Goal: Find specific page/section: Find specific page/section

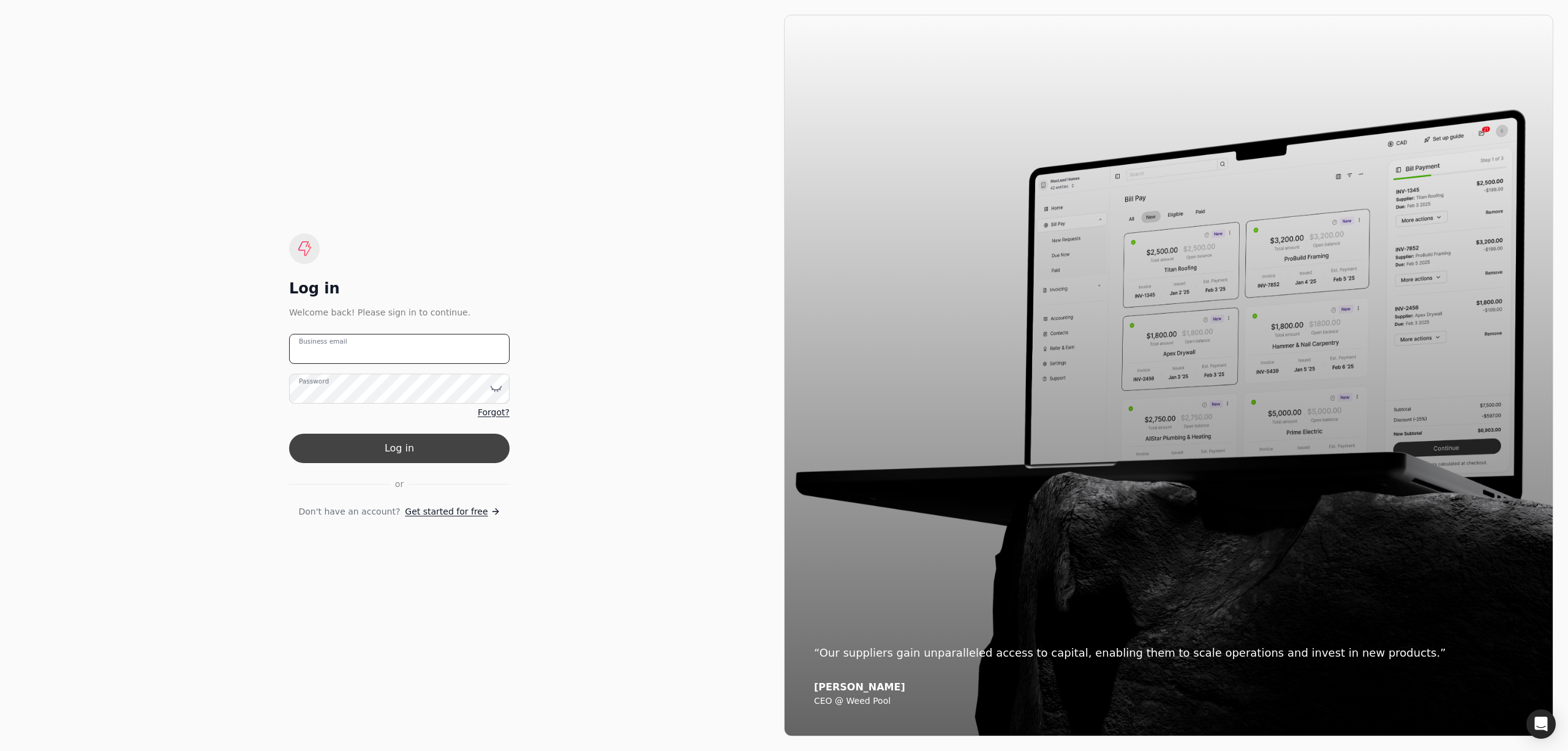
type email "[PERSON_NAME][EMAIL_ADDRESS][DOMAIN_NAME]"
click at [329, 446] on button "Log in" at bounding box center [398, 448] width 220 height 30
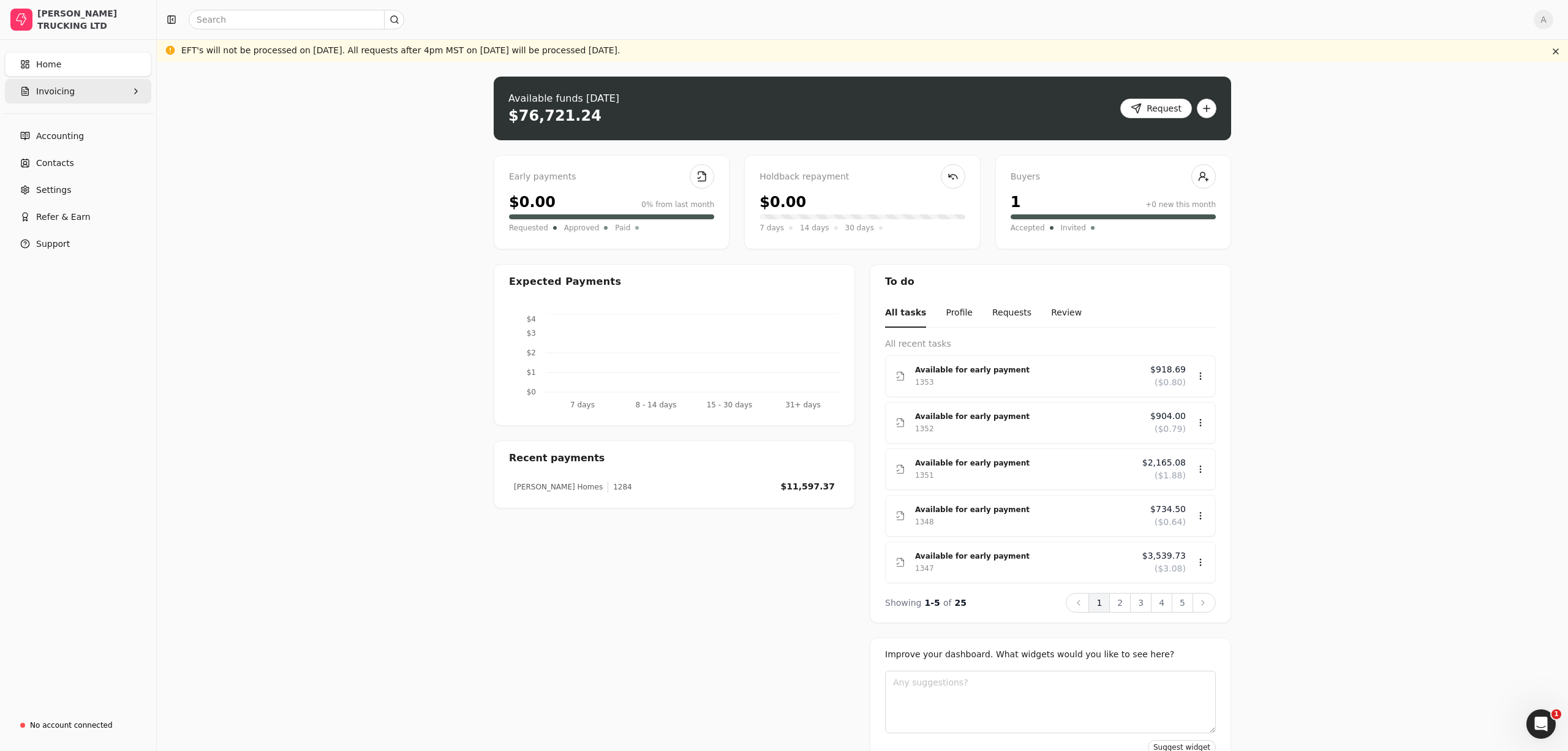
click at [75, 99] on button "Invoicing" at bounding box center [77, 91] width 147 height 25
click at [77, 120] on span "All Invoices" at bounding box center [61, 121] width 48 height 13
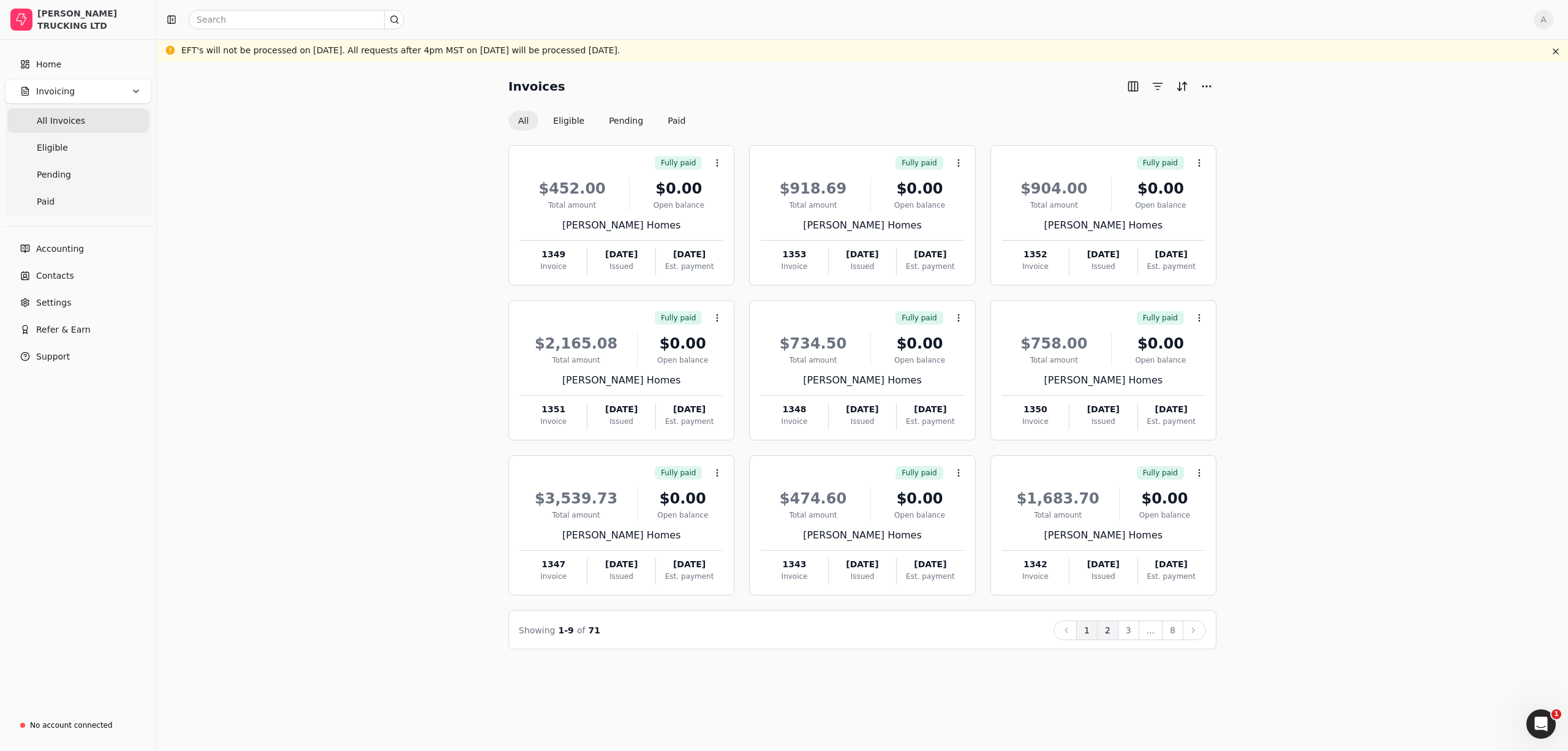
click at [1101, 632] on button "2" at bounding box center [1107, 630] width 21 height 19
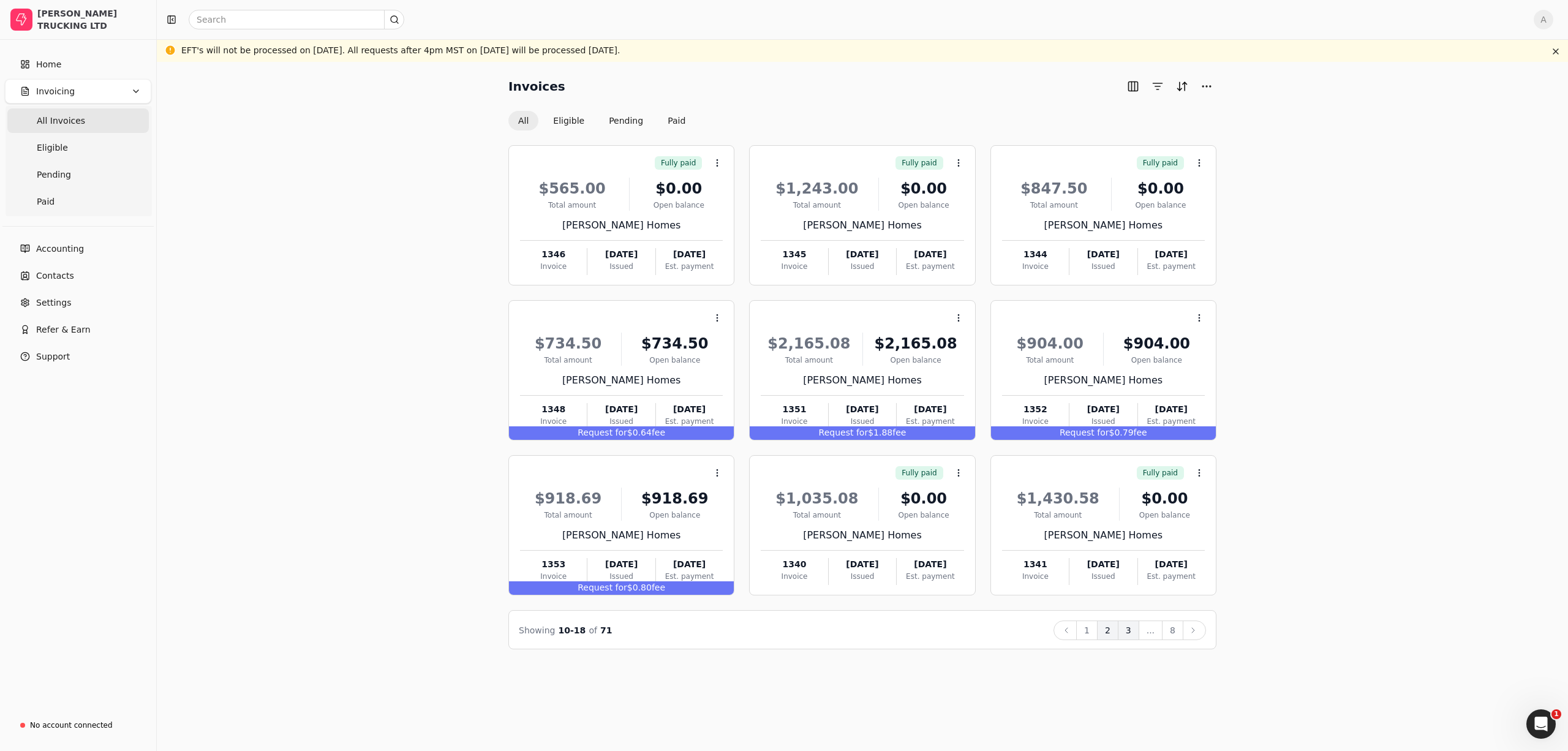
click at [1125, 631] on button "3" at bounding box center [1128, 630] width 21 height 19
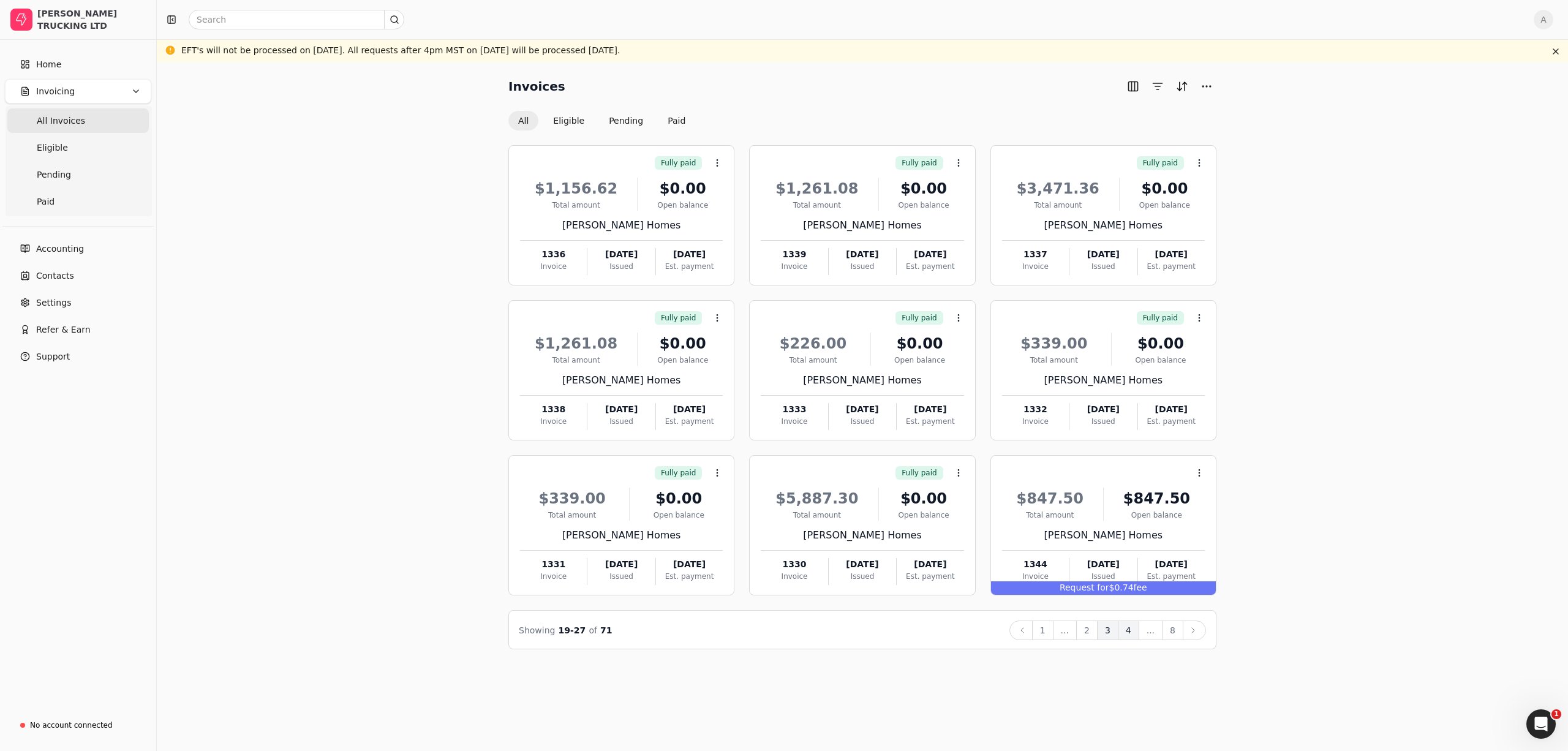
click at [1128, 636] on button "4" at bounding box center [1128, 630] width 21 height 19
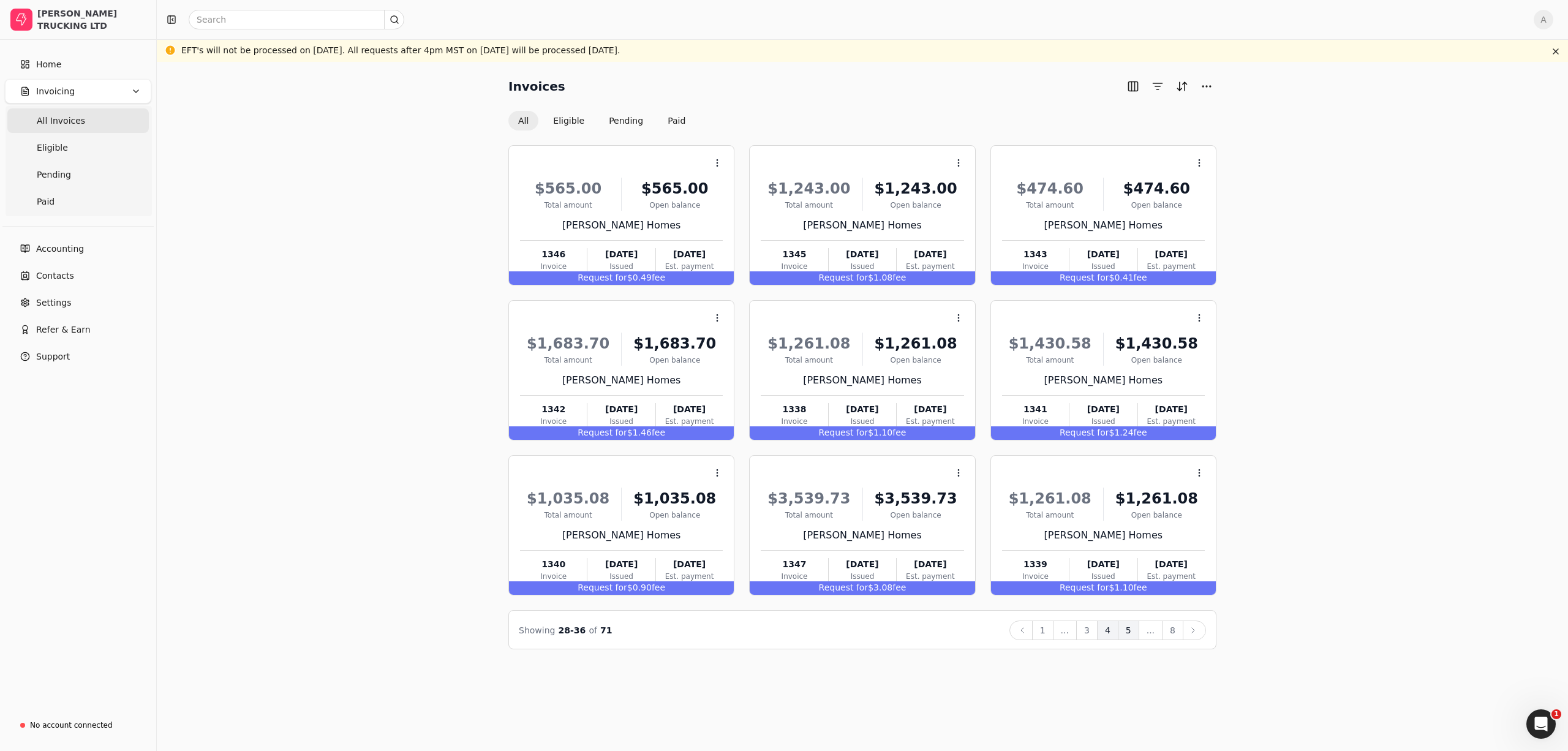
click at [1122, 627] on button "5" at bounding box center [1128, 630] width 21 height 19
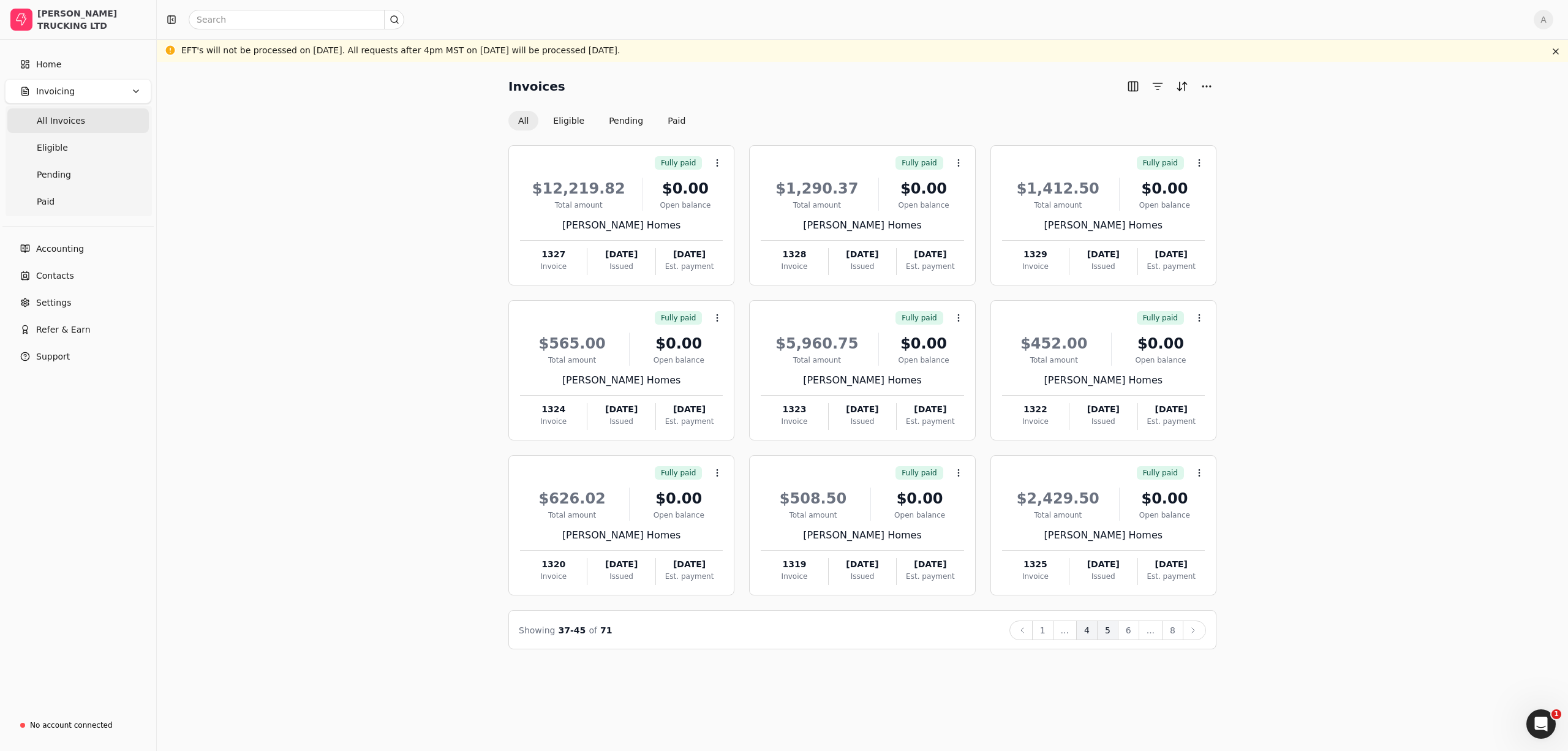
click at [1095, 634] on button "4" at bounding box center [1087, 630] width 21 height 19
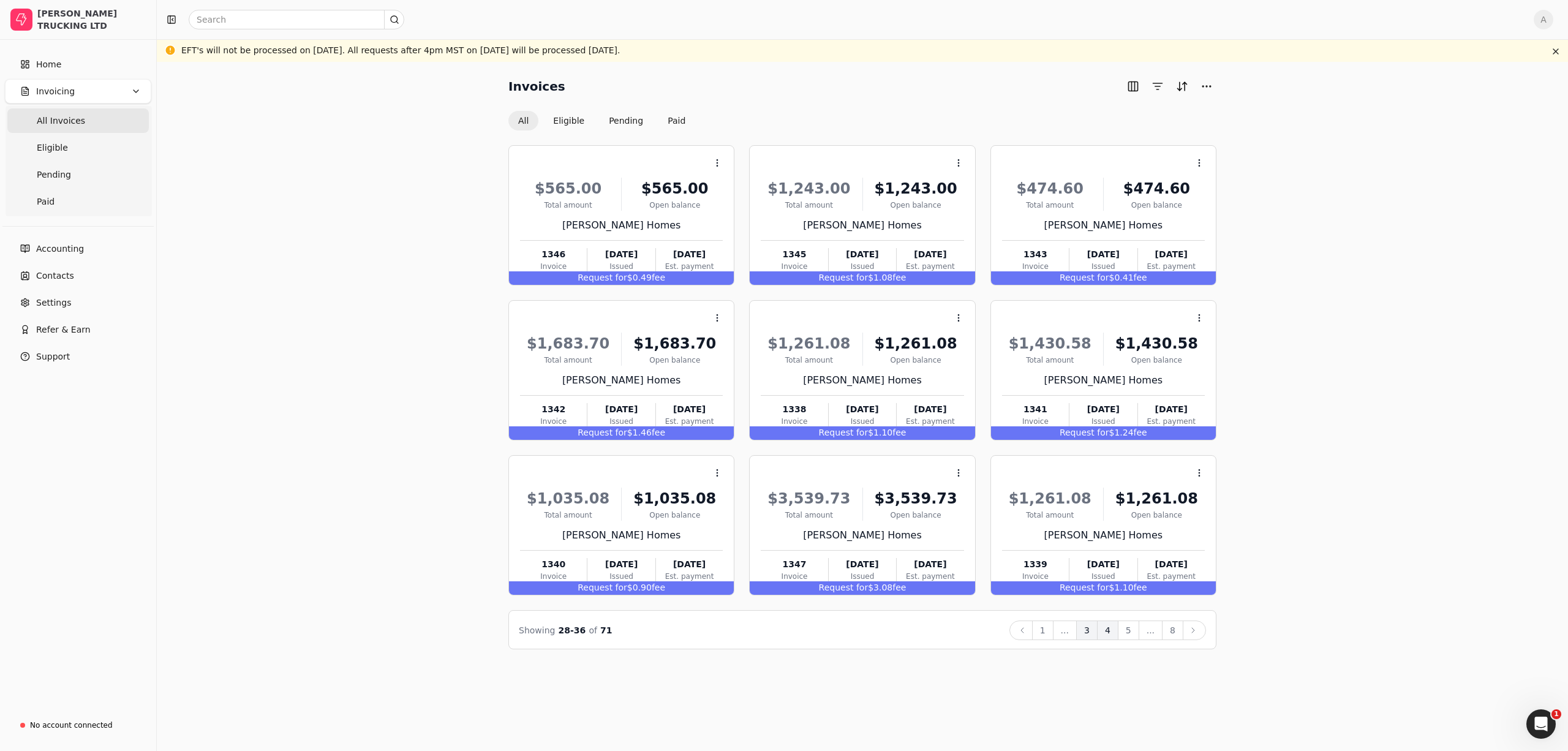
click at [1091, 630] on button "3" at bounding box center [1087, 630] width 21 height 19
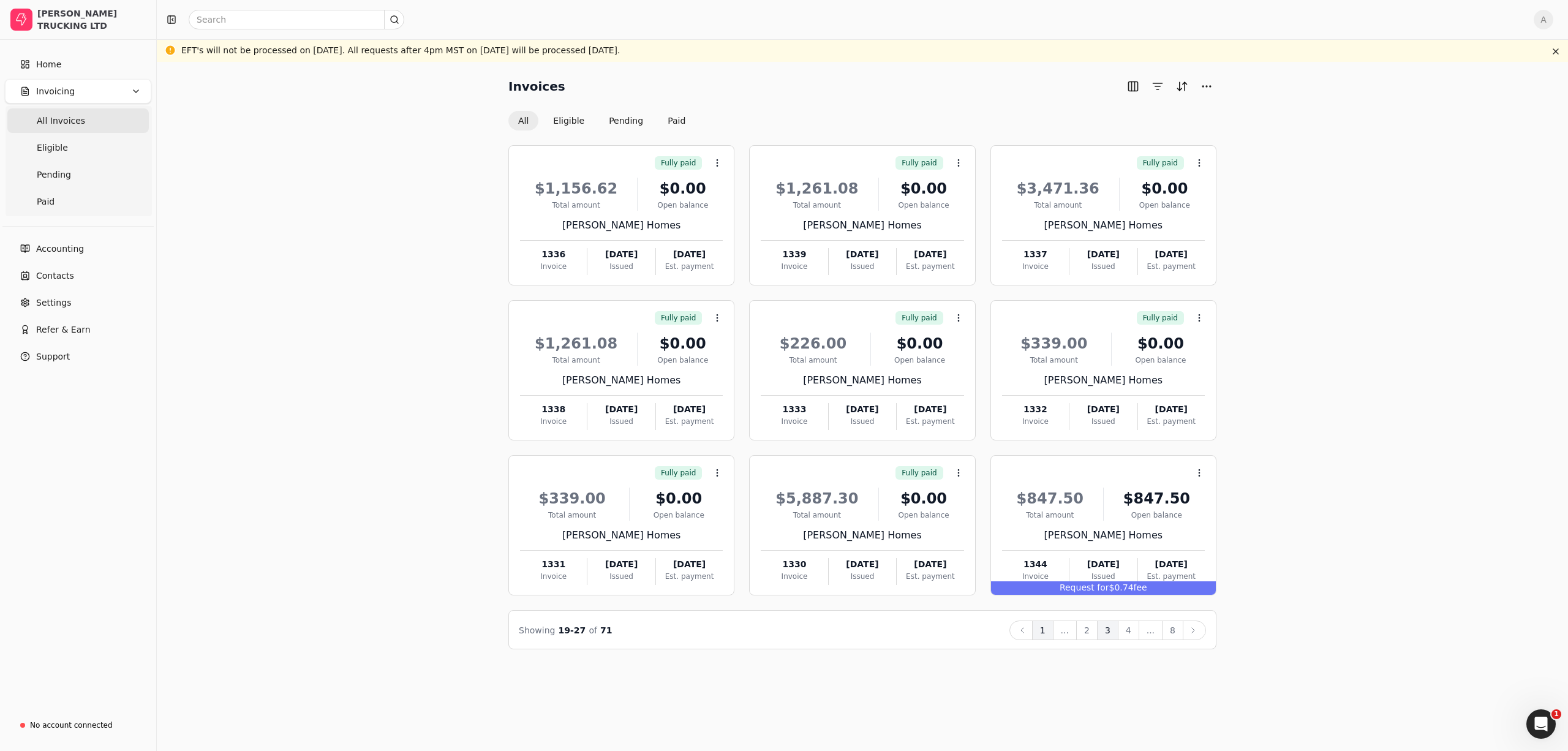
click at [1052, 634] on button "1" at bounding box center [1042, 630] width 21 height 19
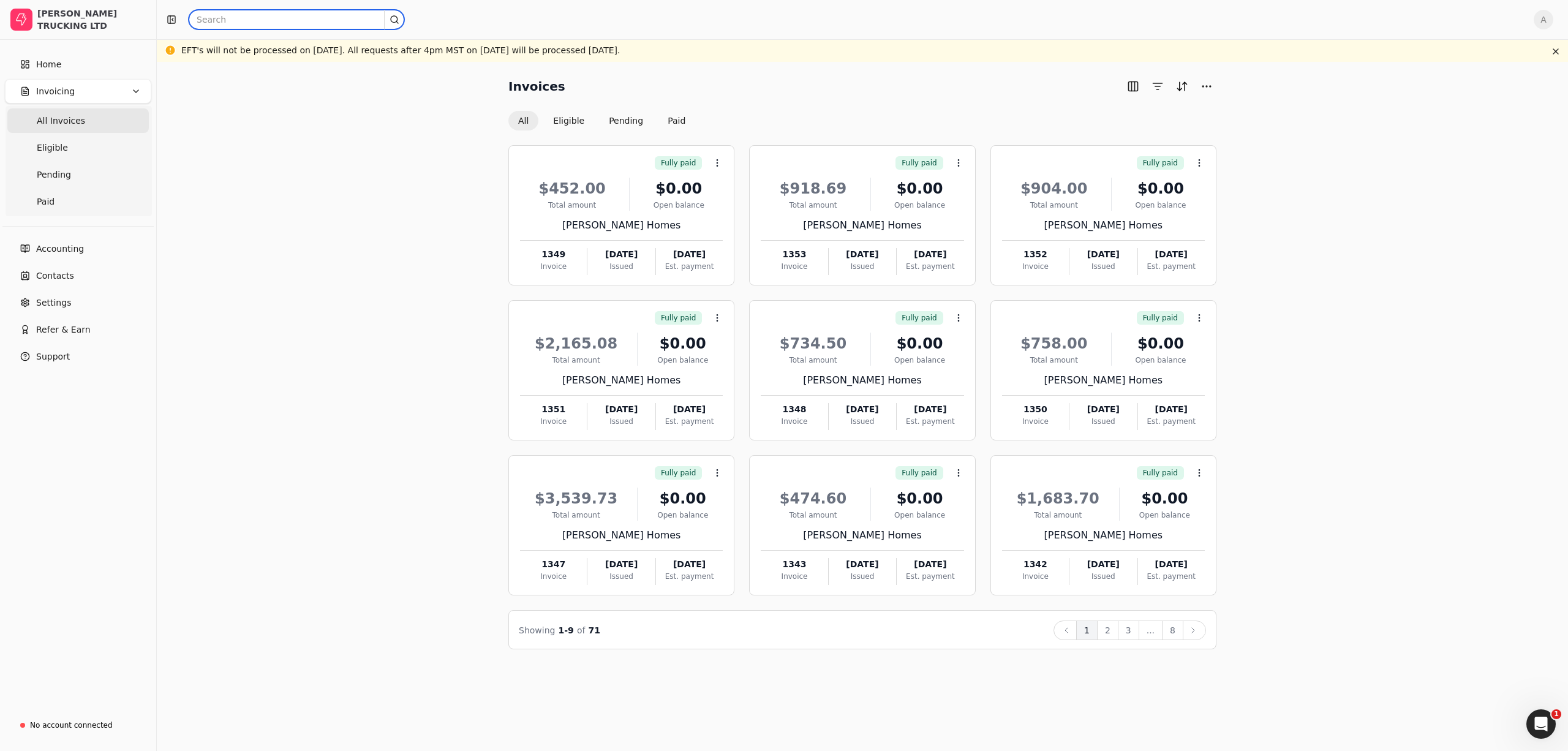
click at [362, 18] on input "text" at bounding box center [297, 19] width 216 height 19
type input "135"
click at [1102, 630] on button "2" at bounding box center [1107, 630] width 21 height 19
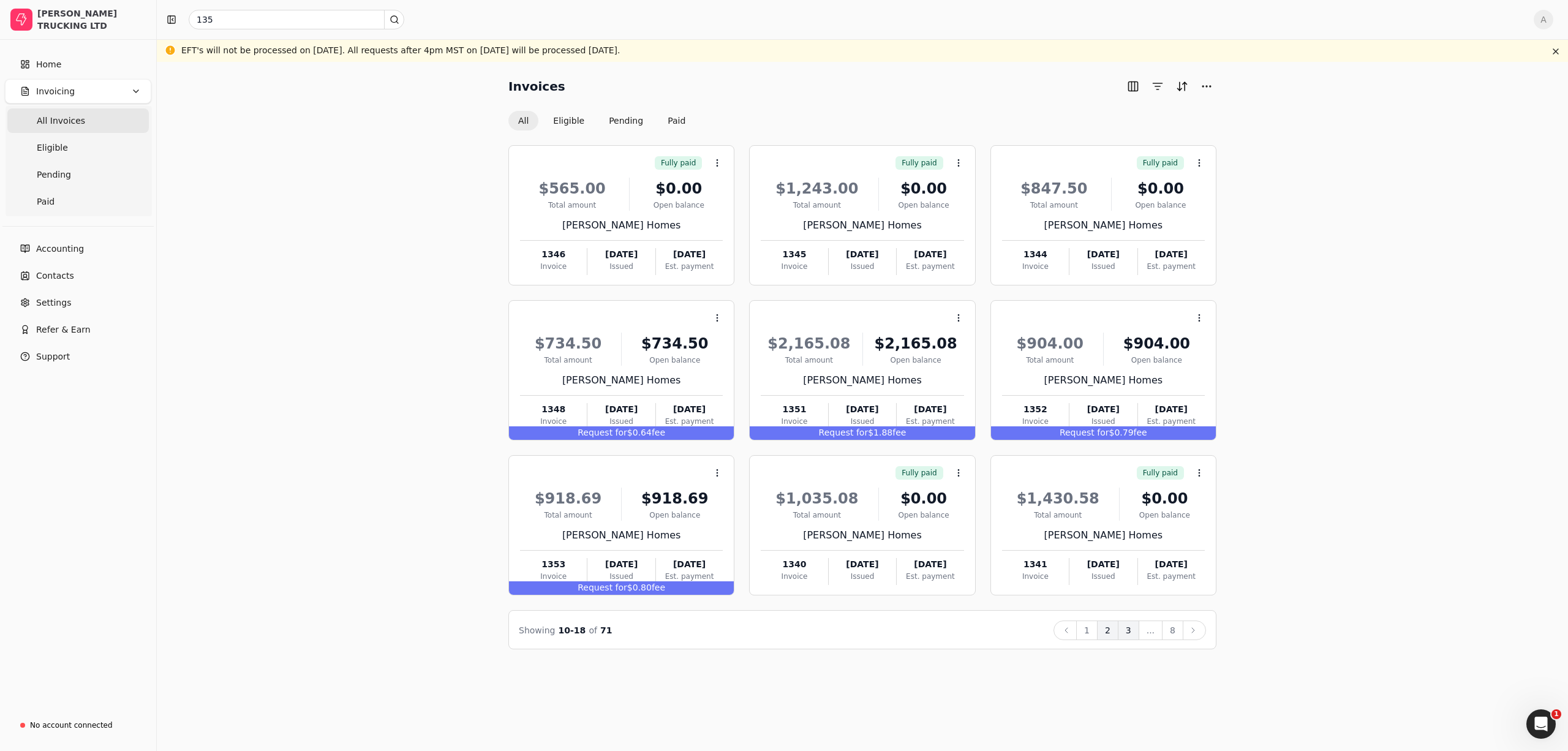
click at [1128, 637] on button "3" at bounding box center [1128, 630] width 21 height 19
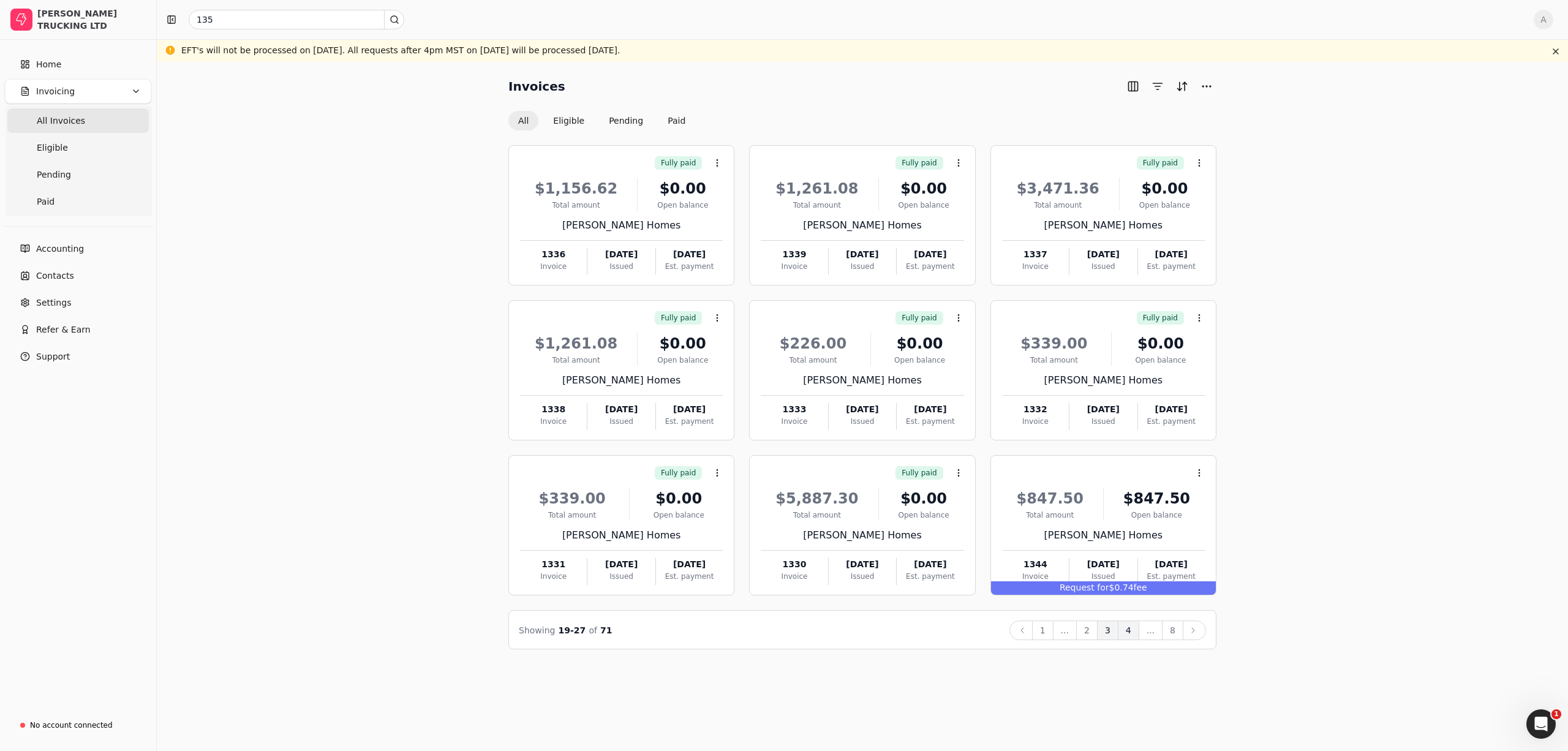
click at [1125, 628] on button "4" at bounding box center [1128, 630] width 21 height 19
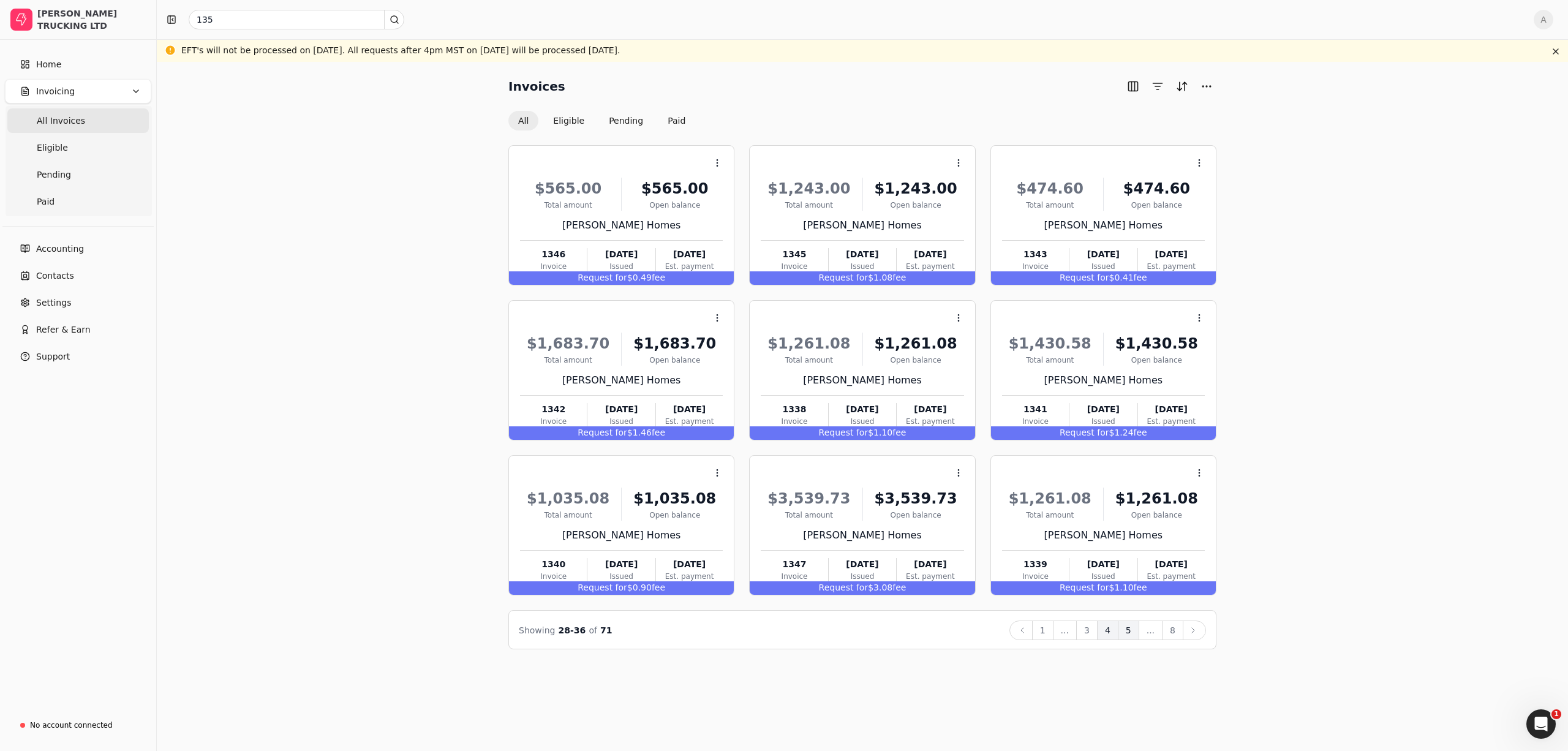
click at [1127, 638] on button "5" at bounding box center [1128, 630] width 21 height 19
